Goal: Information Seeking & Learning: Learn about a topic

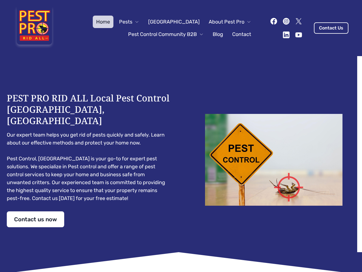
click at [181, 136] on div "PEST PRO RID ALL Local Pest Control [GEOGRAPHIC_DATA], [GEOGRAPHIC_DATA] Our ex…" at bounding box center [181, 159] width 348 height 135
click at [132, 22] on span "Pests" at bounding box center [125, 22] width 13 height 8
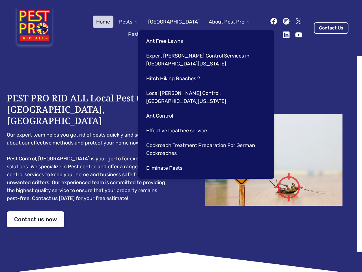
click at [224, 22] on span "About Pest Pro" at bounding box center [227, 22] width 36 height 8
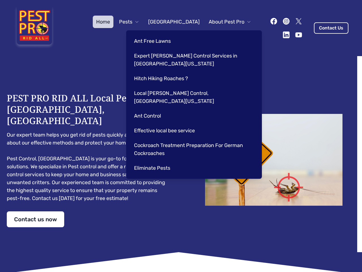
click at [160, 34] on div "Ant Free Lawns Expert [PERSON_NAME] Control Services in [GEOGRAPHIC_DATA] [US_S…" at bounding box center [194, 104] width 136 height 148
